Goal: Register for event/course: Register for event/course

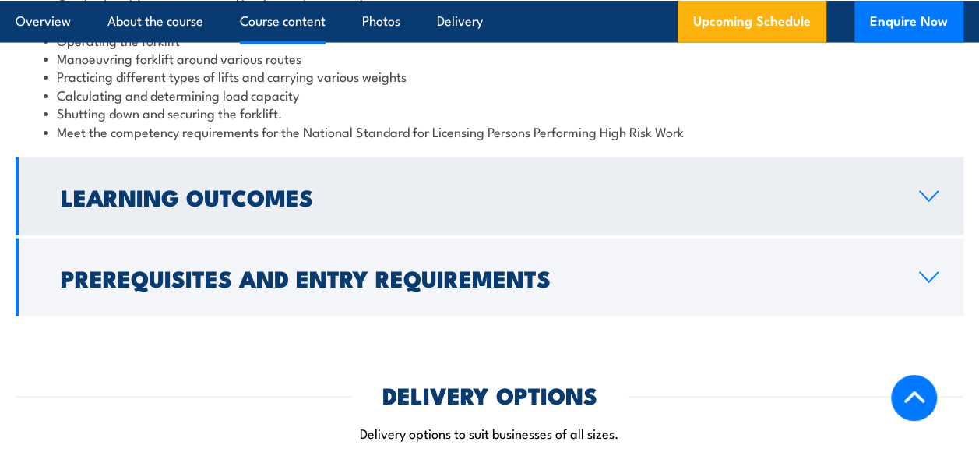
scroll to position [1611, 0]
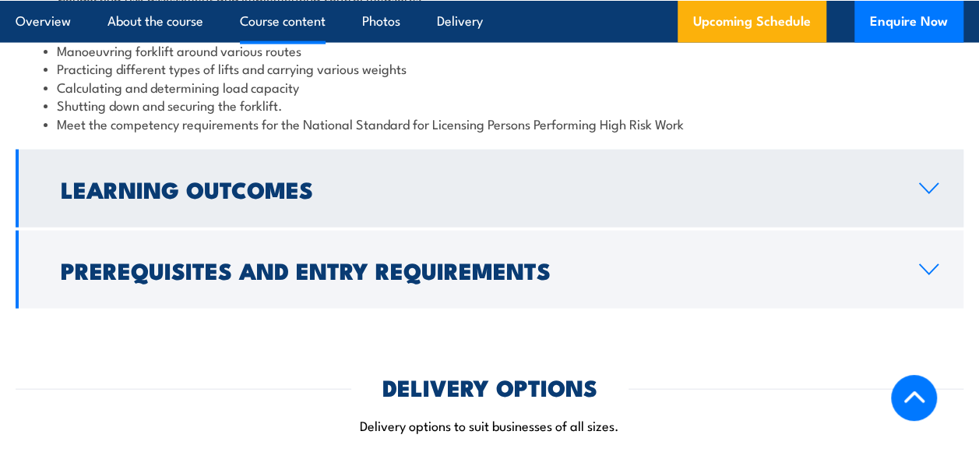
click at [939, 168] on link "Learning Outcomes" at bounding box center [490, 189] width 948 height 78
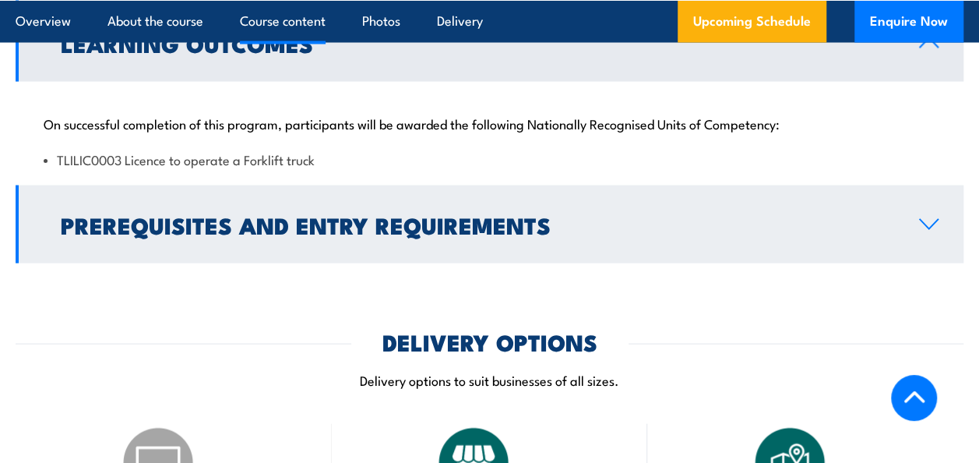
click at [940, 196] on link "Prerequisites and Entry Requirements" at bounding box center [490, 224] width 948 height 78
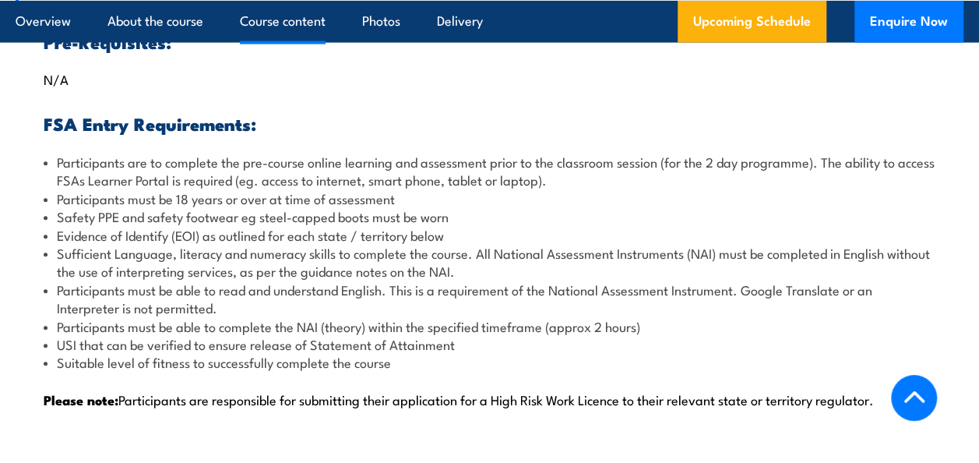
scroll to position [1683, 0]
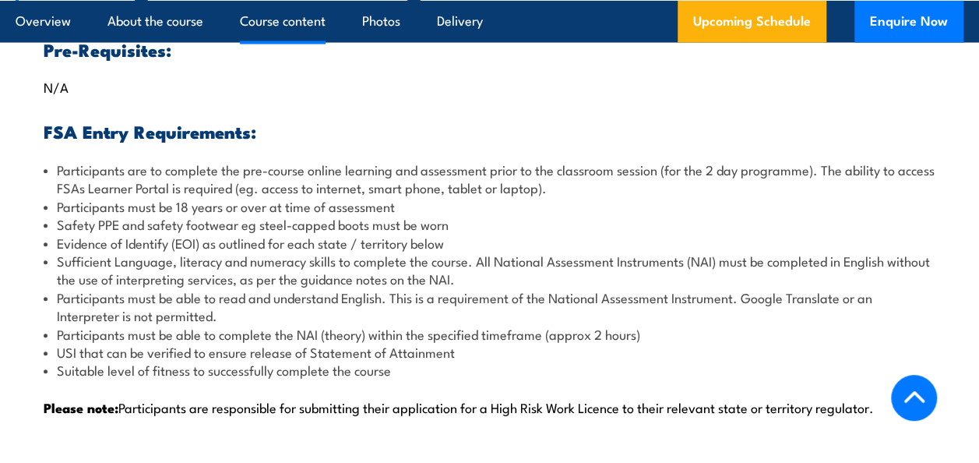
click at [977, 146] on section "Course Content Assessing hazards and planning the work Planning and setting up …" at bounding box center [489, 118] width 979 height 662
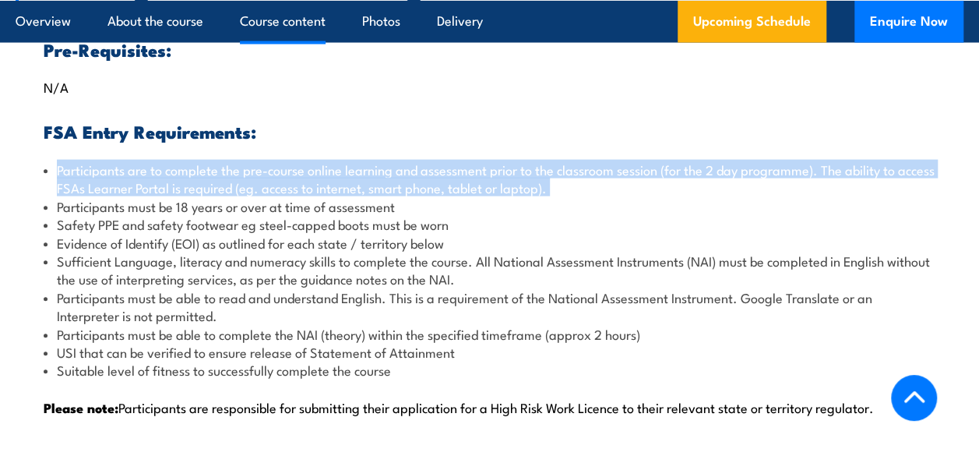
click at [977, 146] on section "Course Content Assessing hazards and planning the work Planning and setting up …" at bounding box center [489, 118] width 979 height 662
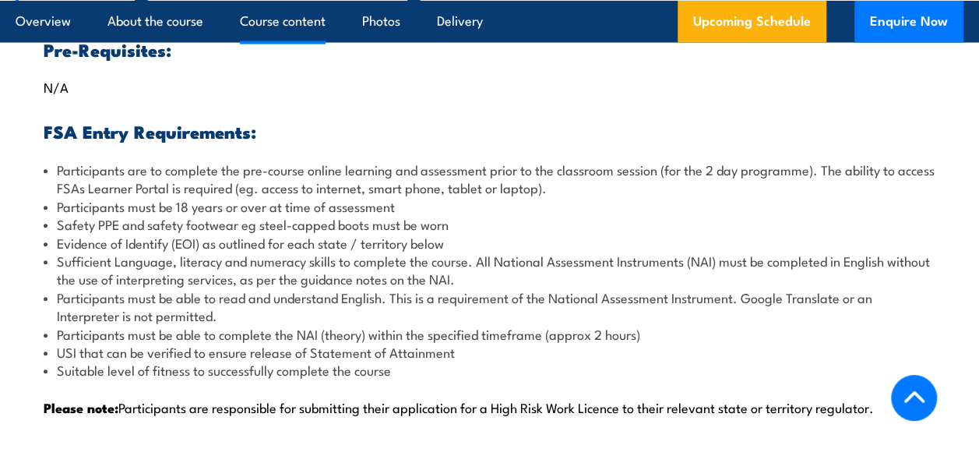
drag, startPoint x: 977, startPoint y: 146, endPoint x: 966, endPoint y: 181, distance: 36.9
click at [966, 181] on section "Course Content Assessing hazards and planning the work Planning and setting up …" at bounding box center [489, 118] width 979 height 662
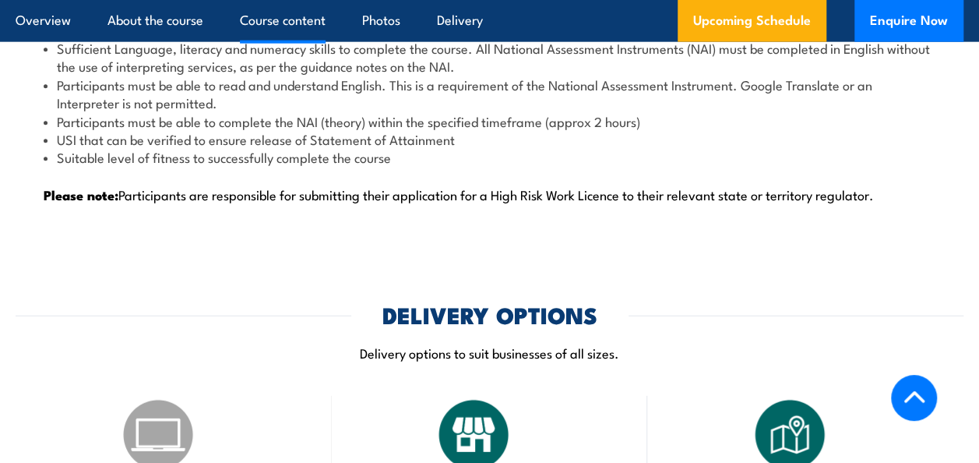
scroll to position [1903, 0]
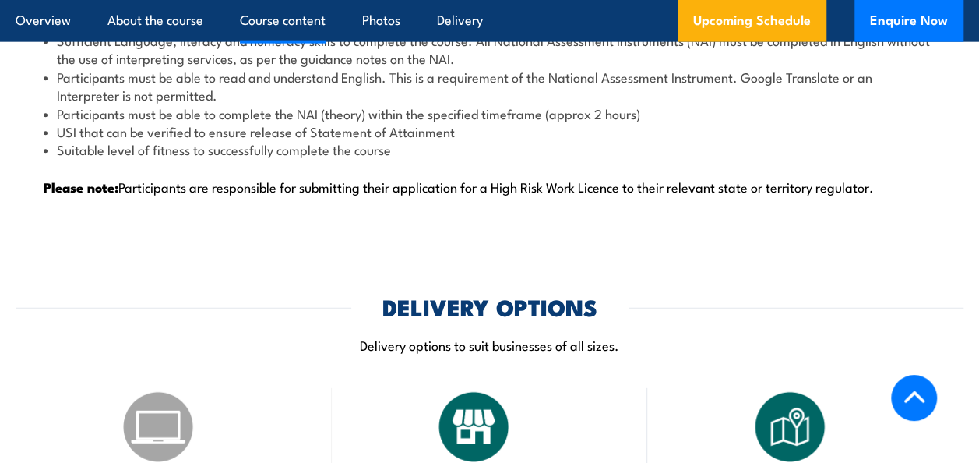
drag, startPoint x: 976, startPoint y: 157, endPoint x: 962, endPoint y: 185, distance: 30.6
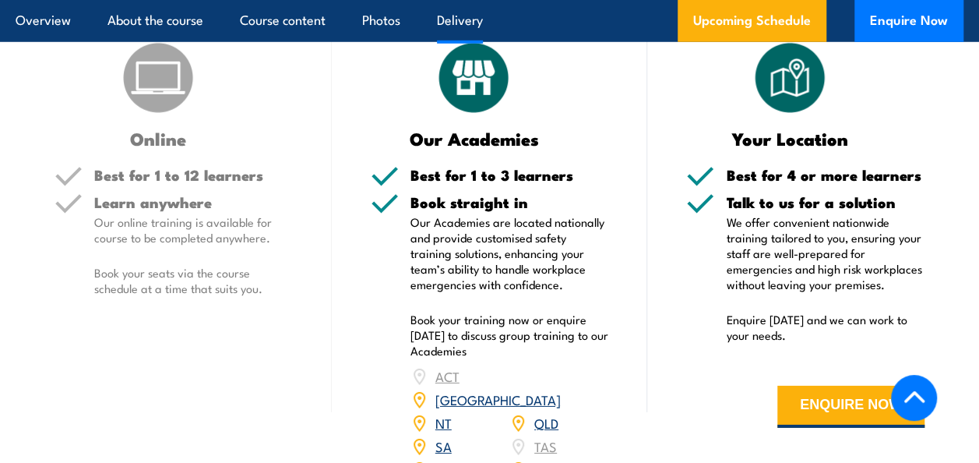
scroll to position [2267, 0]
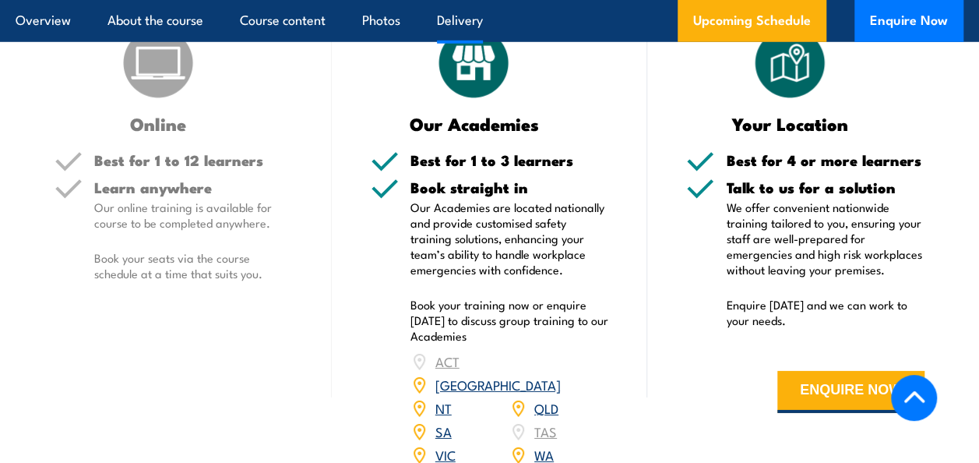
click at [445, 350] on div "ACT NSW NT QLD SA TAS VIC WA" at bounding box center [509, 408] width 199 height 117
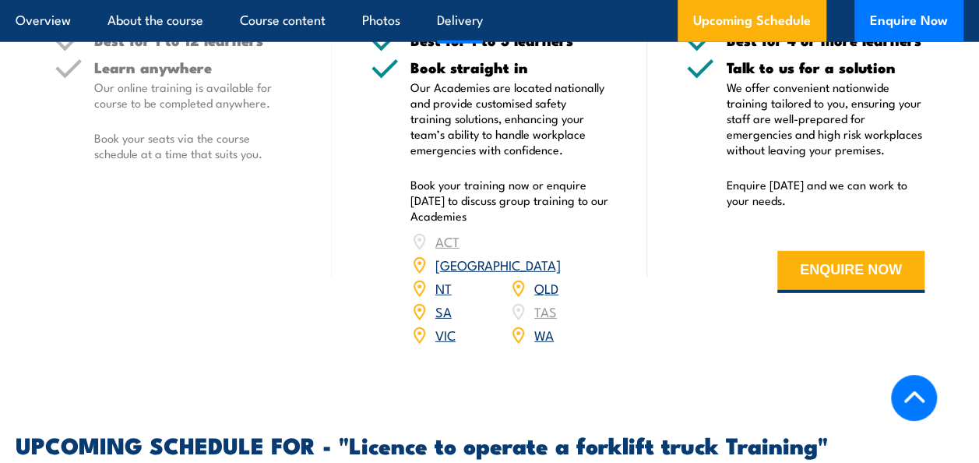
scroll to position [2168, 0]
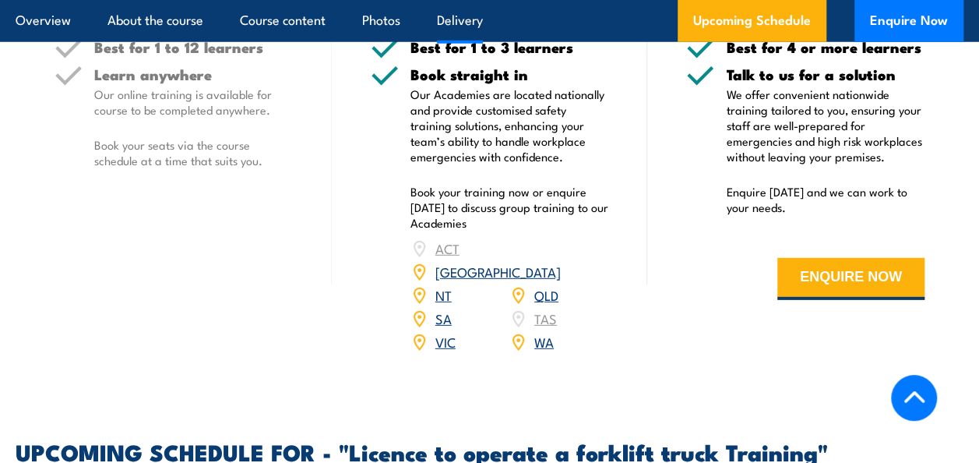
click at [540, 285] on link "QLD" at bounding box center [546, 294] width 24 height 19
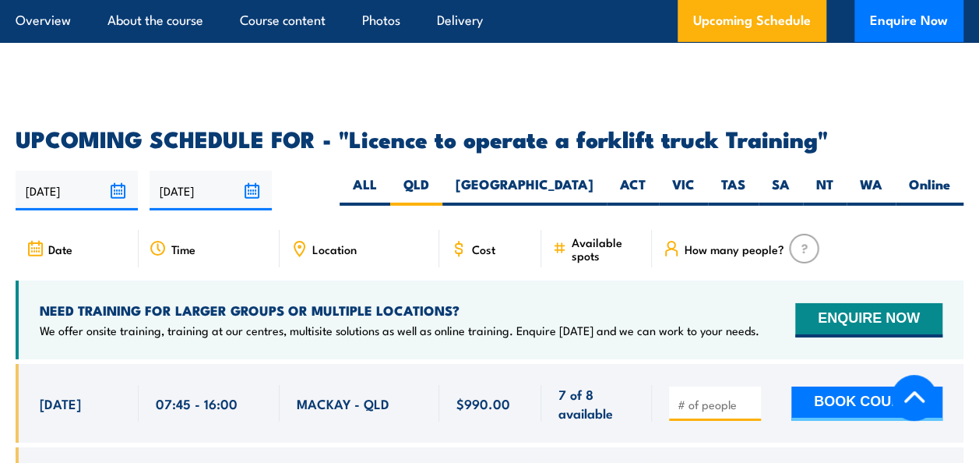
scroll to position [2457, 0]
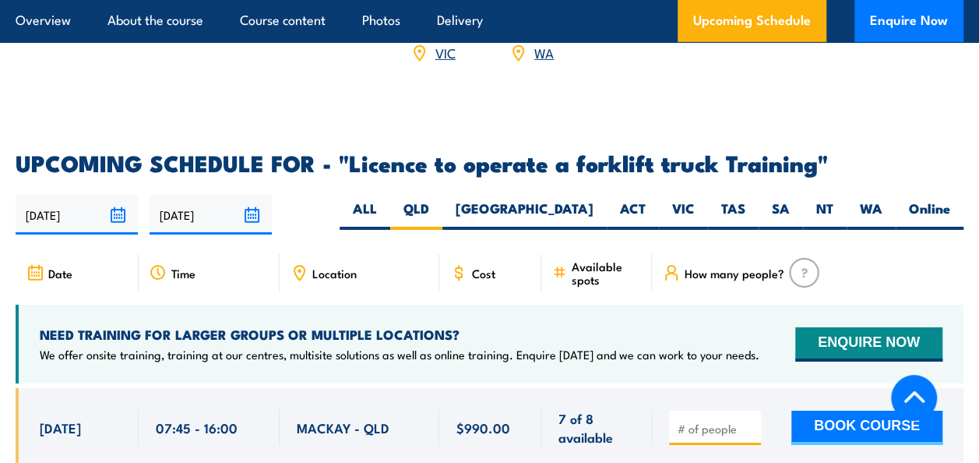
click at [341, 266] on span "Location" at bounding box center [334, 272] width 44 height 13
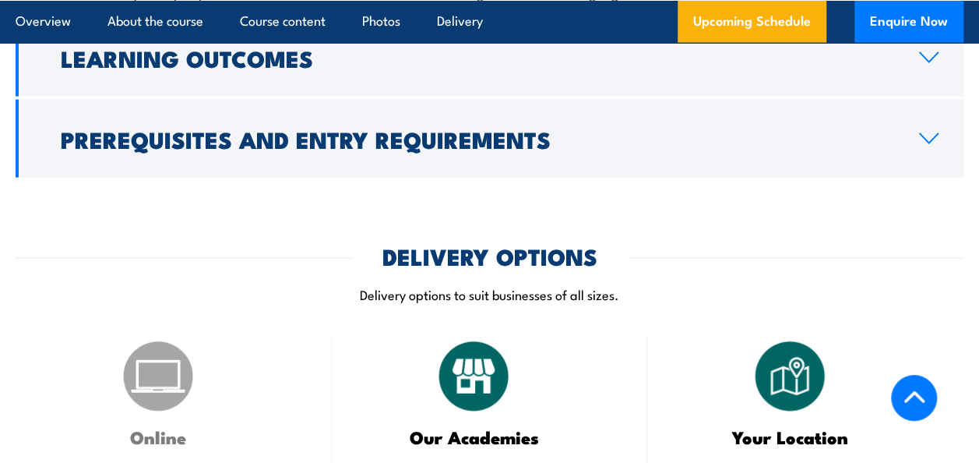
scroll to position [1479, 0]
